Goal: Navigation & Orientation: Find specific page/section

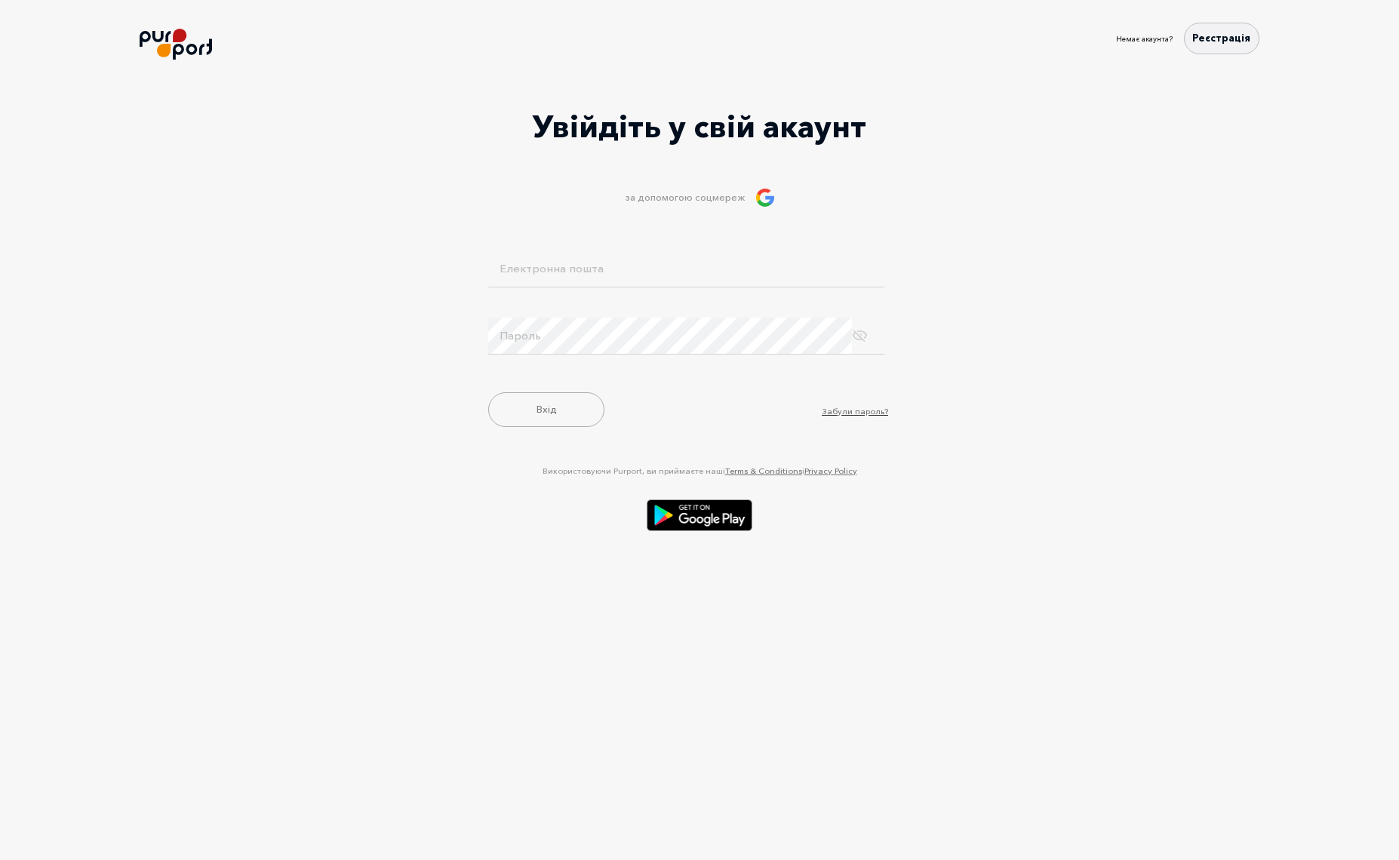
type input "[EMAIL_ADDRESS][DOMAIN_NAME]"
click at [537, 415] on button "Вхід" at bounding box center [546, 409] width 116 height 35
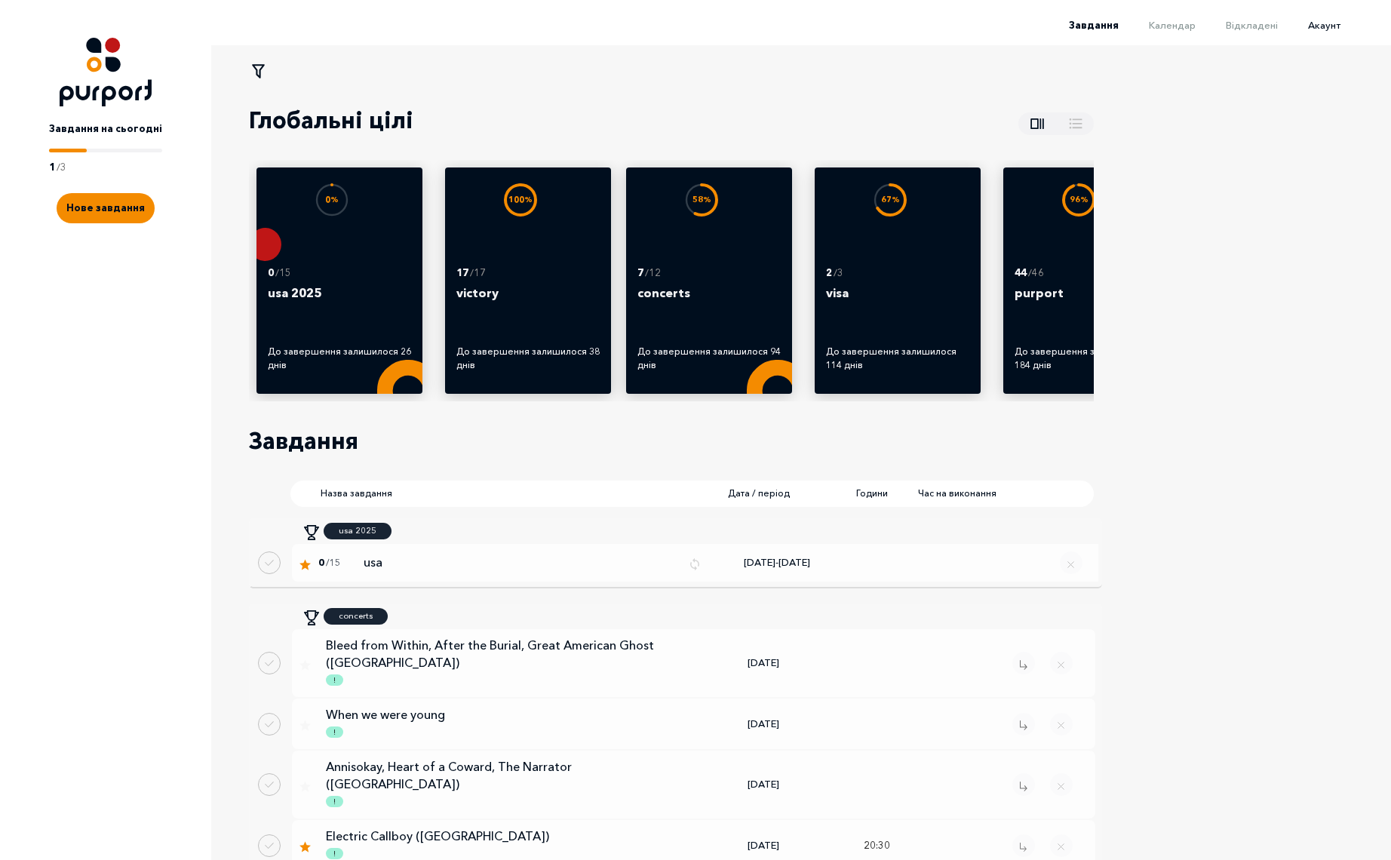
click at [1341, 21] on span "Акаунт" at bounding box center [1324, 25] width 32 height 12
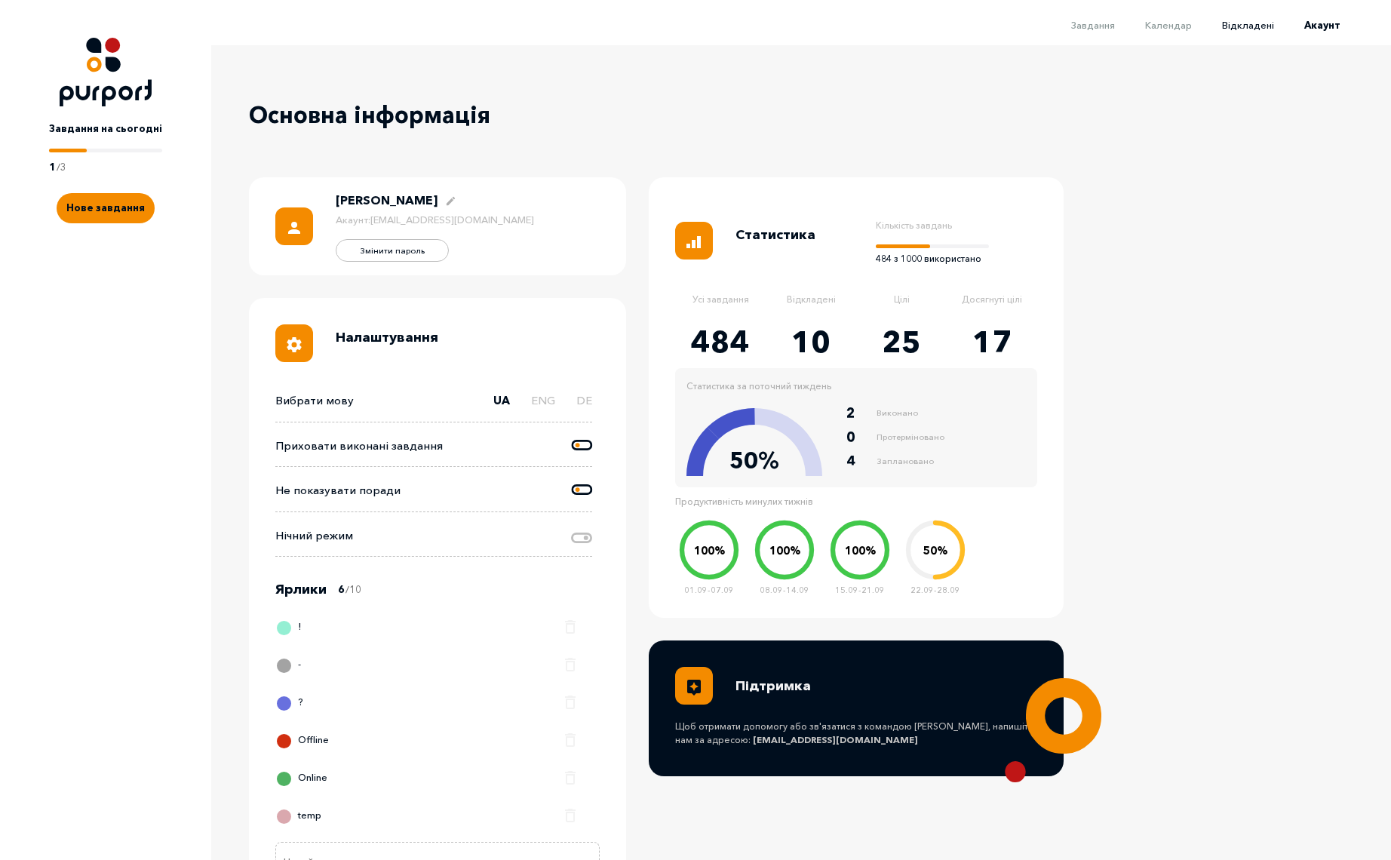
click at [1257, 26] on span "Відкладені" at bounding box center [1248, 25] width 52 height 12
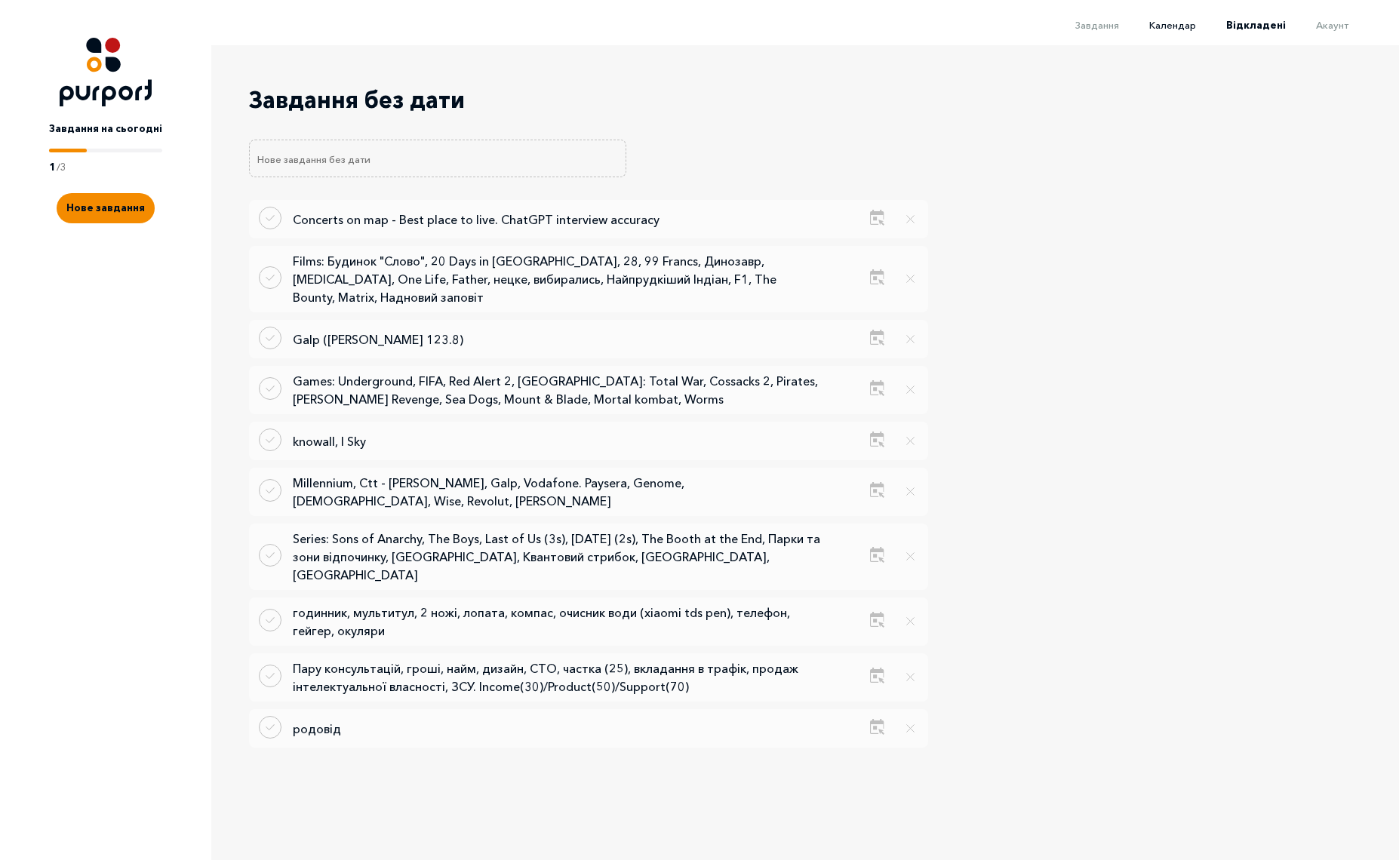
click at [1186, 26] on span "Календар" at bounding box center [1172, 25] width 47 height 12
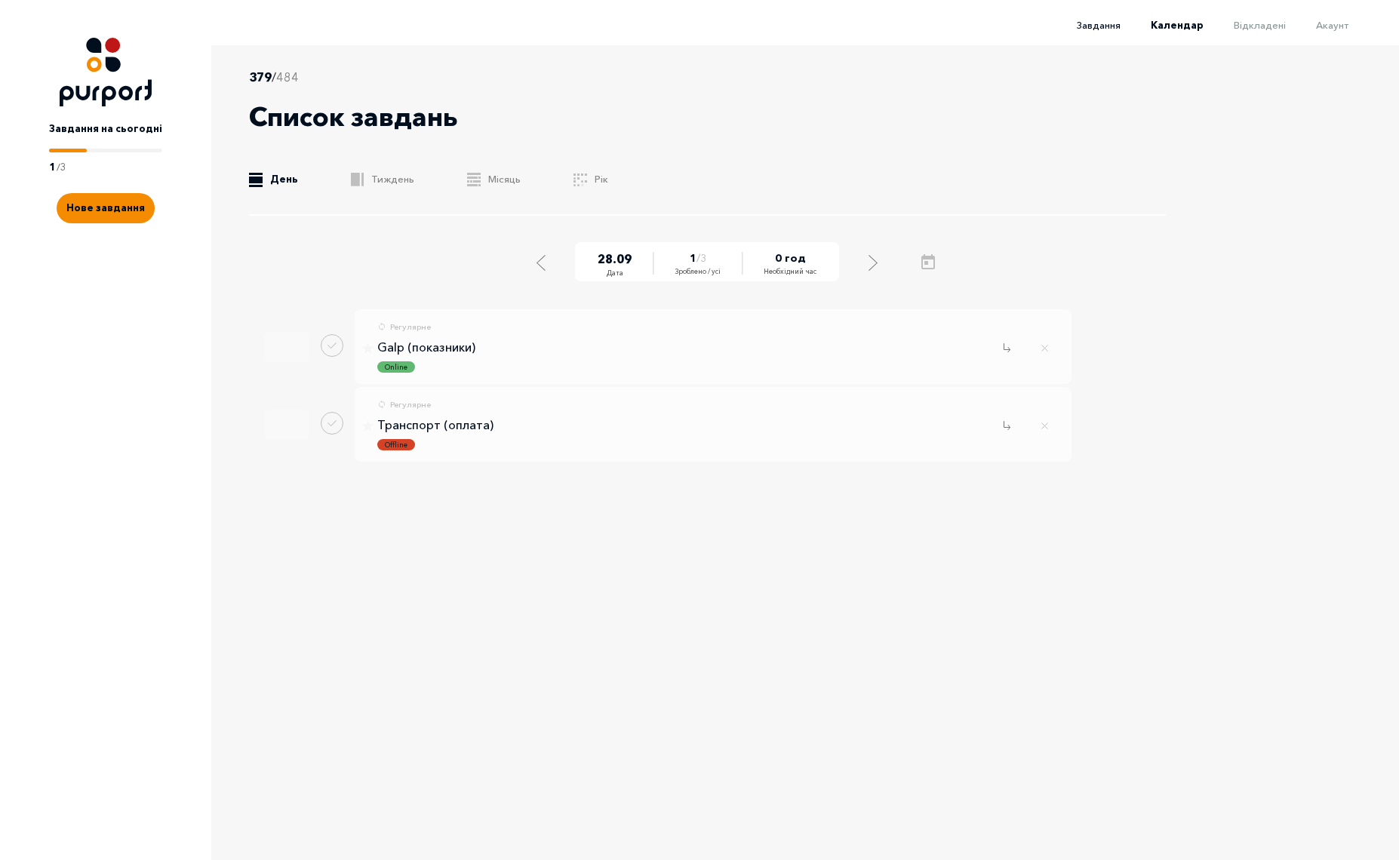
click at [1103, 23] on span "Завдання" at bounding box center [1099, 25] width 44 height 12
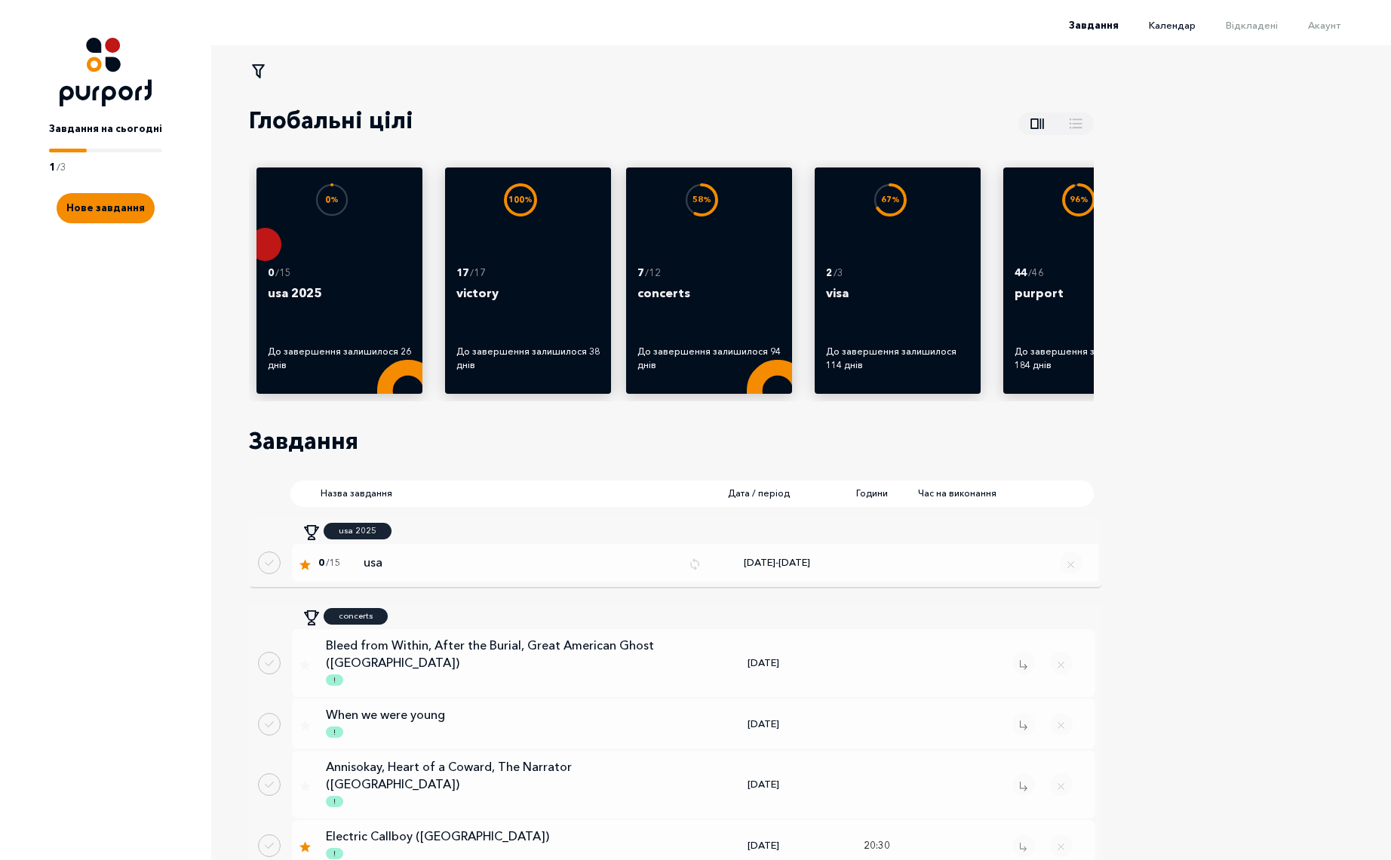
click at [1176, 26] on span "Календар" at bounding box center [1172, 25] width 47 height 12
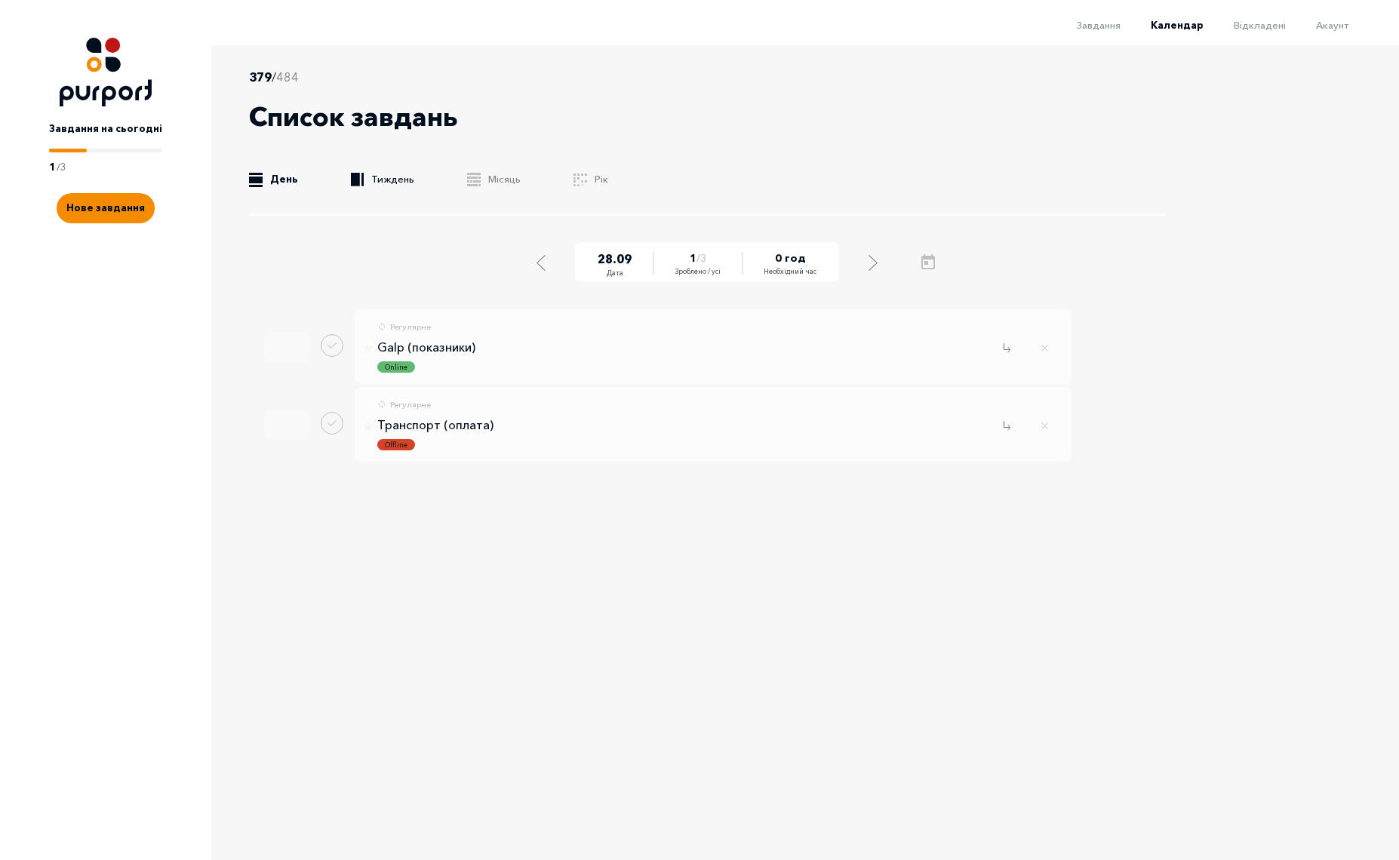
click at [391, 173] on link ".b{fill:#F48B00;} Тиждень" at bounding box center [382, 179] width 63 height 15
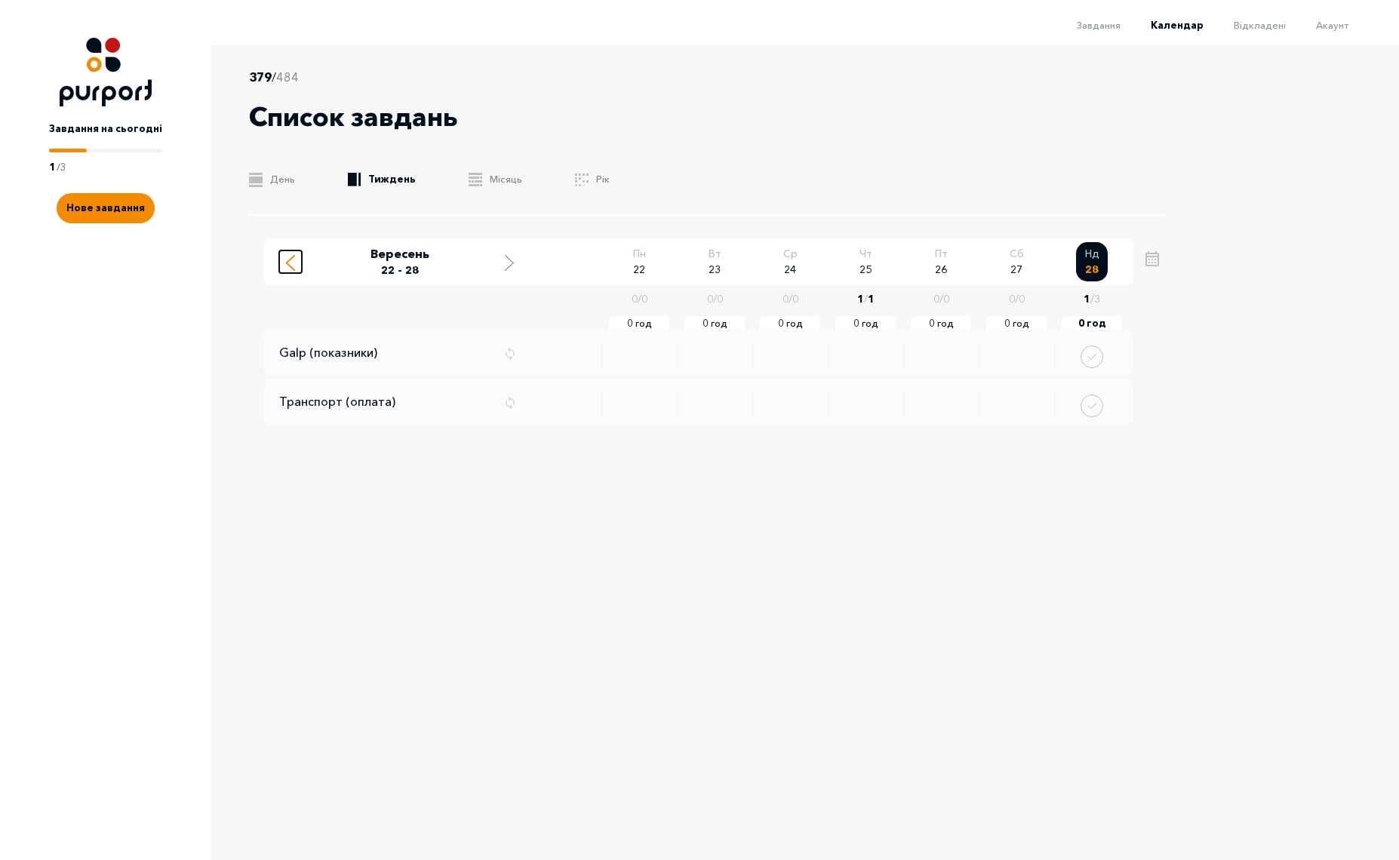
click at [288, 264] on line "Move to previous week" at bounding box center [291, 267] width 8 height 8
click at [514, 262] on div "Move to next week" at bounding box center [510, 261] width 14 height 19
click at [509, 266] on line "Move to next week" at bounding box center [510, 267] width 8 height 8
click at [289, 263] on icon "Move to previous week" at bounding box center [290, 263] width 9 height 16
click at [250, 521] on div "379 / 484 Список завдань .b{fill:#F48B00;} День .b{fill:#F48B00;} Тиждень .b{fi…" at bounding box center [720, 432] width 1019 height 774
